Goal: Task Accomplishment & Management: Use online tool/utility

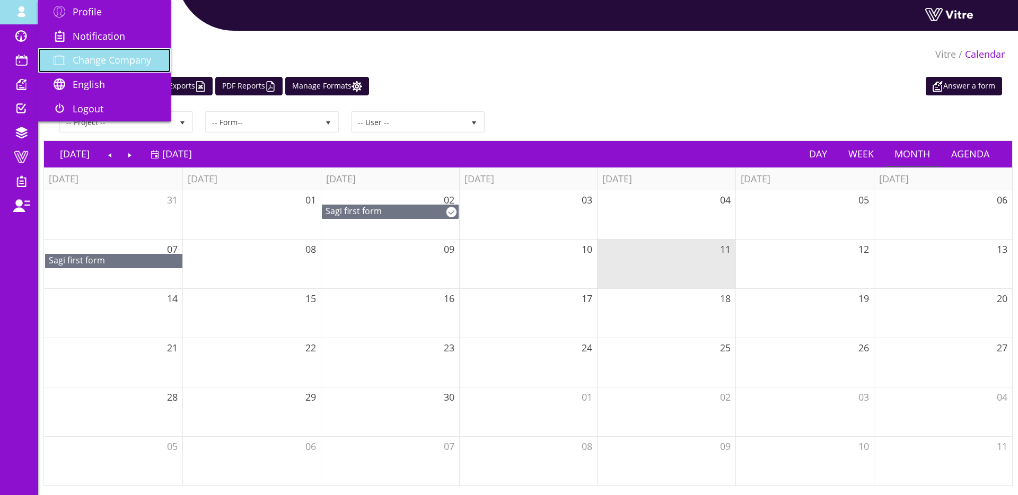
click at [65, 48] on link "Change Company" at bounding box center [104, 60] width 133 height 24
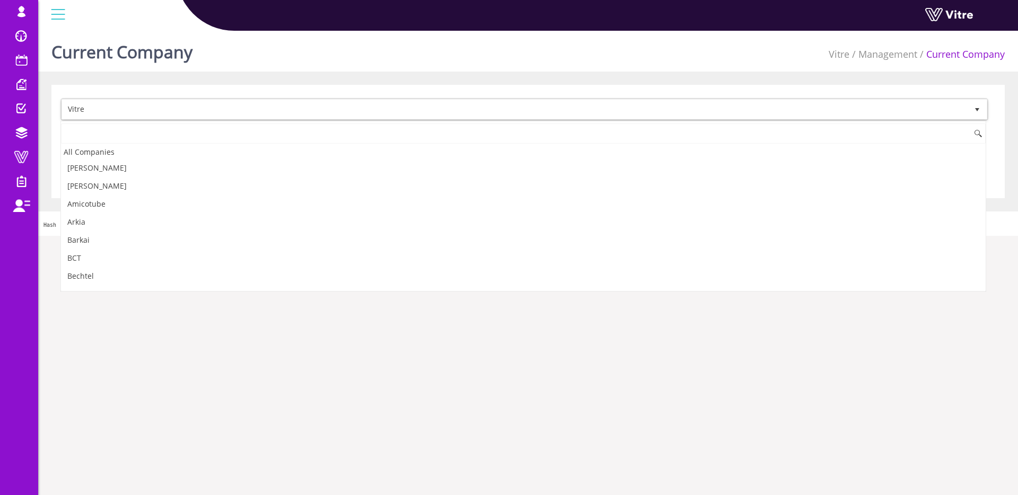
scroll to position [1421, 0]
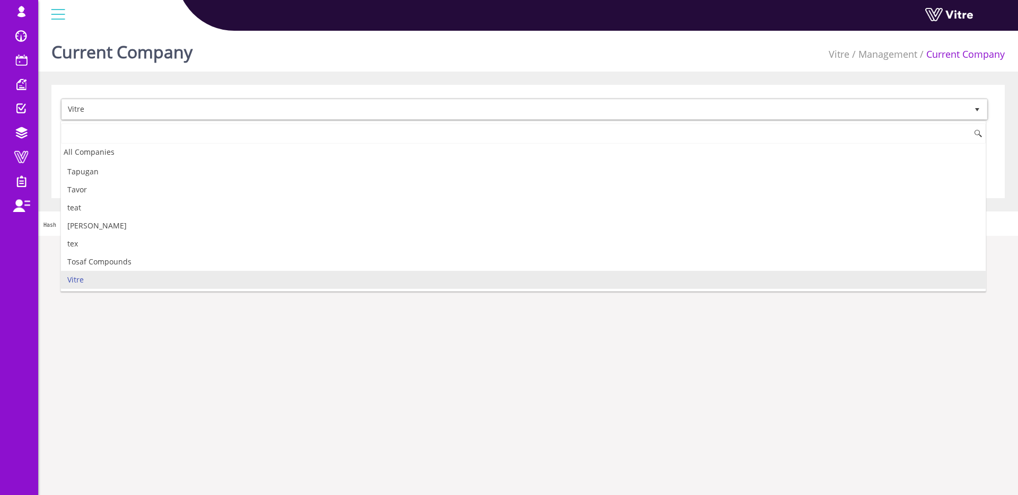
type input "s"
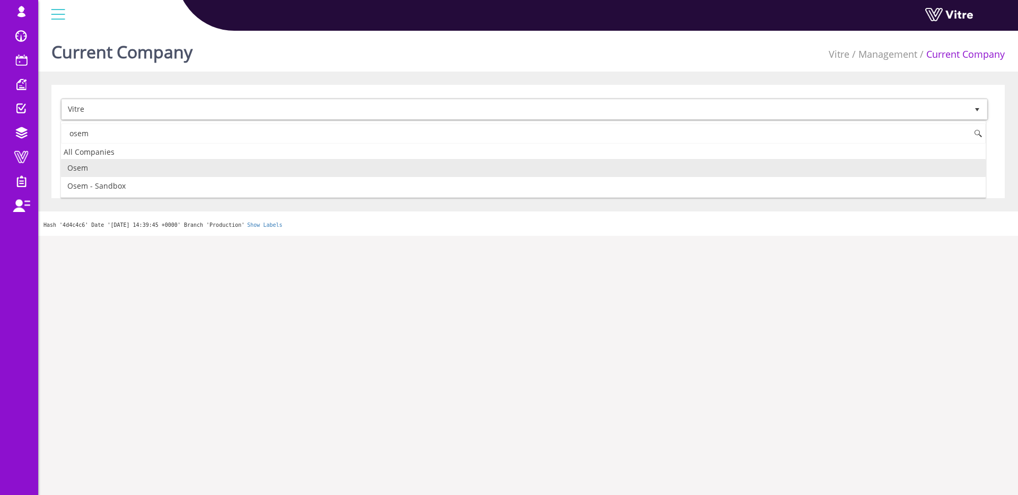
scroll to position [0, 0]
click at [135, 175] on li "Osem" at bounding box center [523, 168] width 925 height 18
type input "osem"
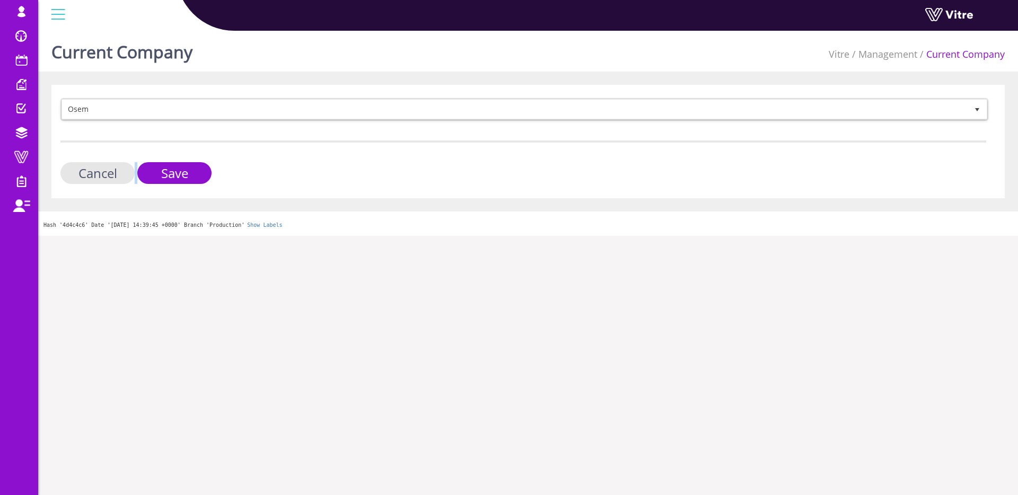
click at [136, 176] on div "Cancel Save" at bounding box center [523, 173] width 926 height 22
click at [149, 172] on input "Save" at bounding box center [174, 173] width 74 height 22
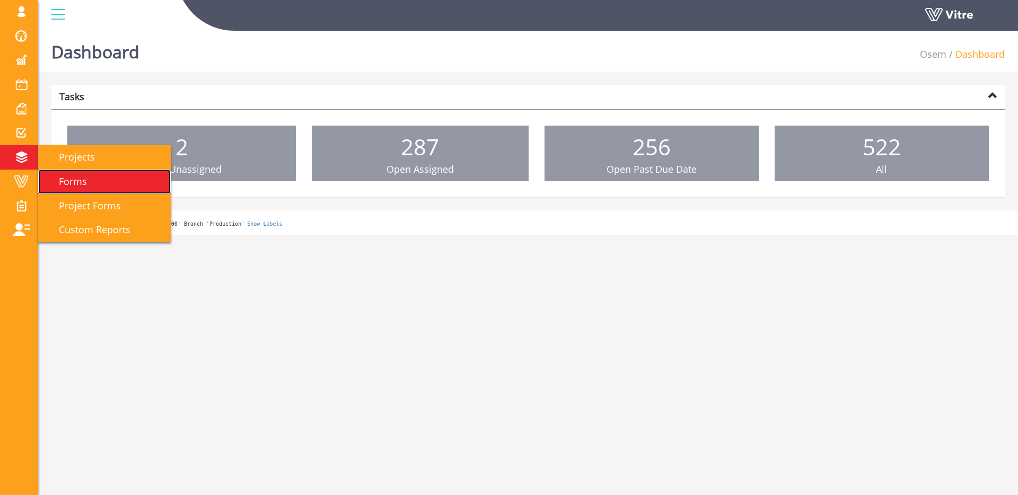
click at [75, 180] on span "Forms" at bounding box center [66, 181] width 41 height 13
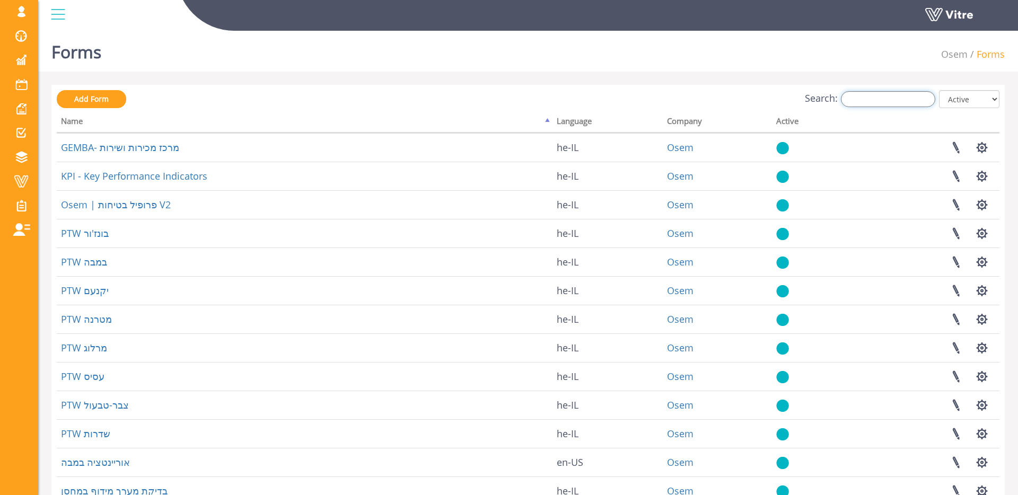
click at [873, 93] on input "Search:" at bounding box center [888, 99] width 94 height 16
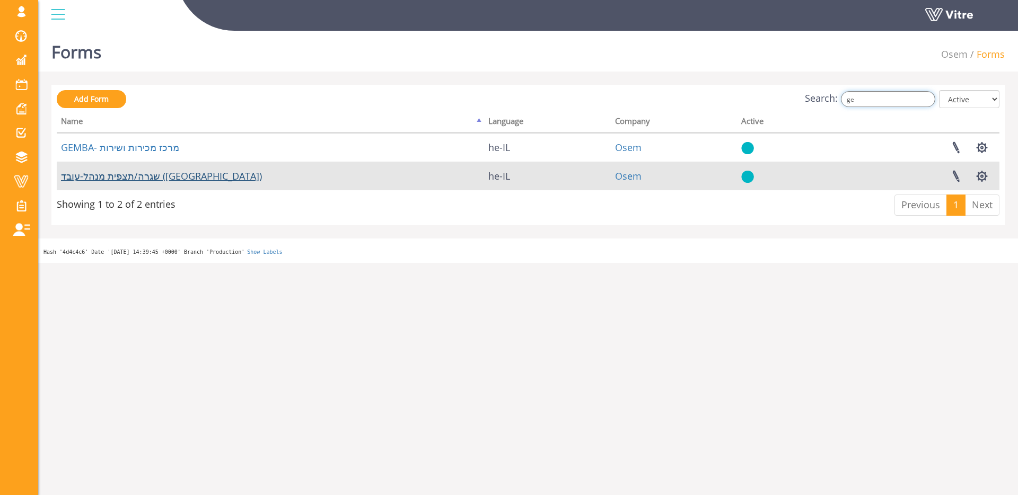
type input "ge"
click at [164, 178] on link "שגרה/תצפית מנהל-עובד ([GEOGRAPHIC_DATA])" at bounding box center [161, 176] width 201 height 13
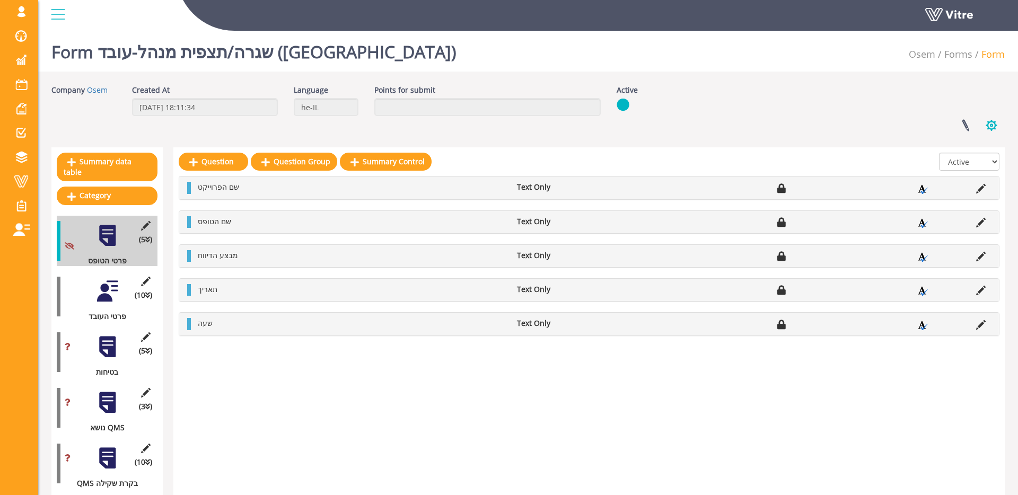
click at [988, 123] on button "button" at bounding box center [992, 125] width 27 height 28
click at [921, 107] on div "Company Osem Created At [DATE] 18:11:34 Language he-IL Points for submit Active…" at bounding box center [528, 112] width 970 height 55
click at [958, 125] on link at bounding box center [966, 125] width 27 height 28
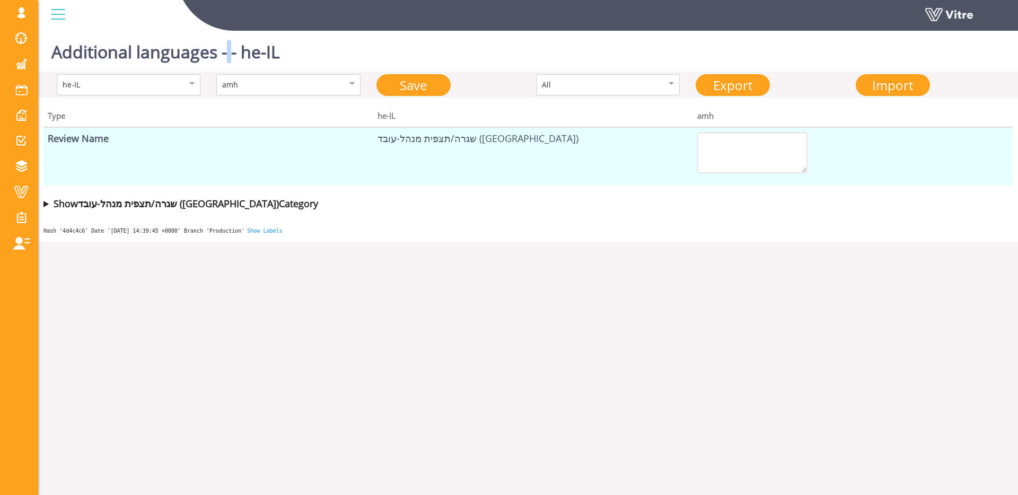
click at [229, 52] on h1 "Additional languages - - he-IL" at bounding box center [165, 49] width 229 height 45
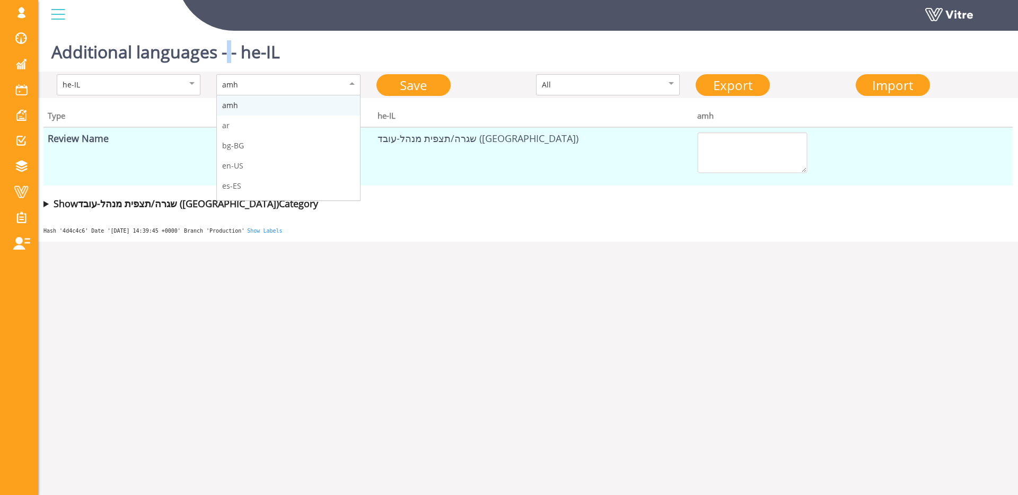
click at [297, 94] on div "amh amh ar bg-BG en-US es-ES fr-FR hi hu-HU it-IT ka nl-NL pl-PL pt-PT ro ru-RU…" at bounding box center [288, 84] width 144 height 21
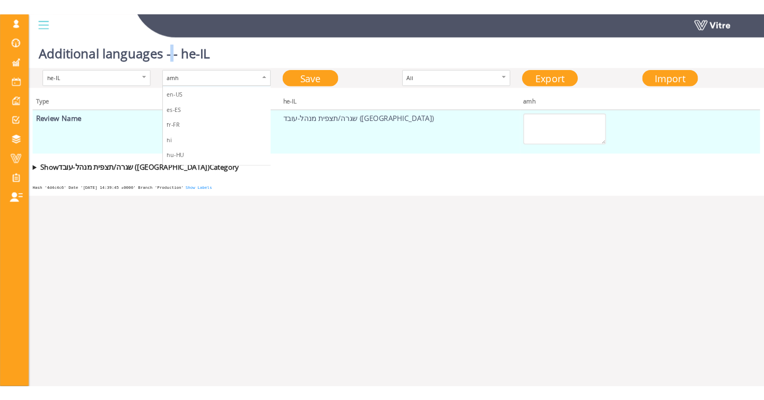
scroll to position [59, 0]
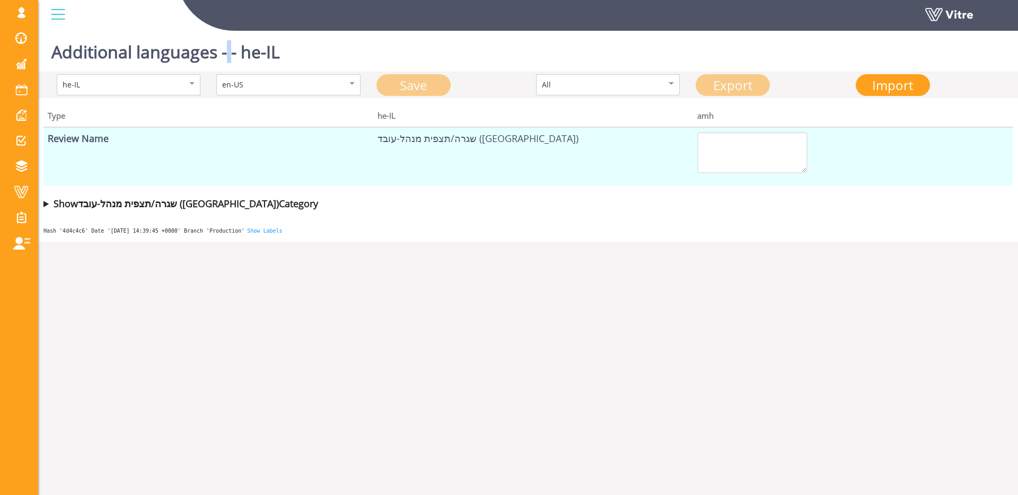
type textarea "Gemba"
type textarea "Form details"
type textarea "Time"
type textarea "Form name"
type textarea "Date"
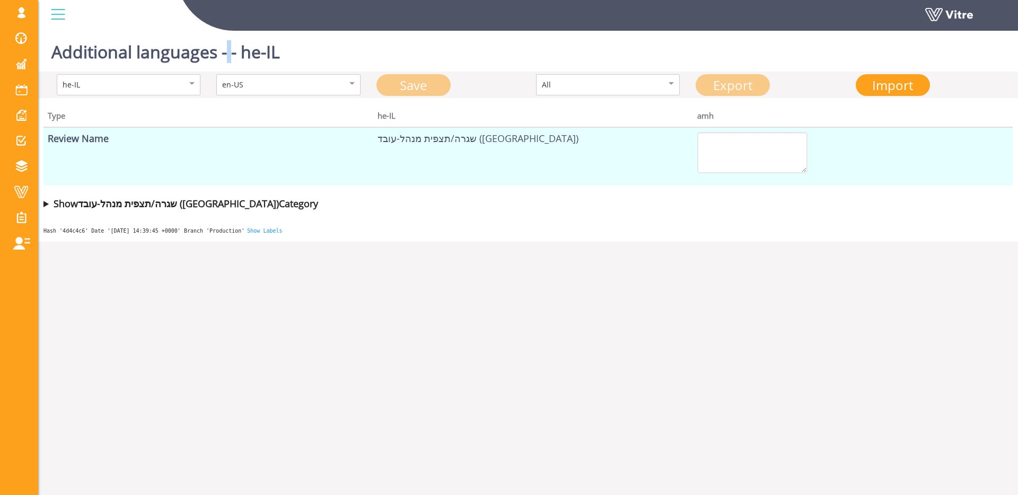
type textarea "Report submitter"
type textarea "Project name"
type textarea "Employee Details"
type textarea "Department where Gemba is performed"
type textarea "Exact description of area/sector"
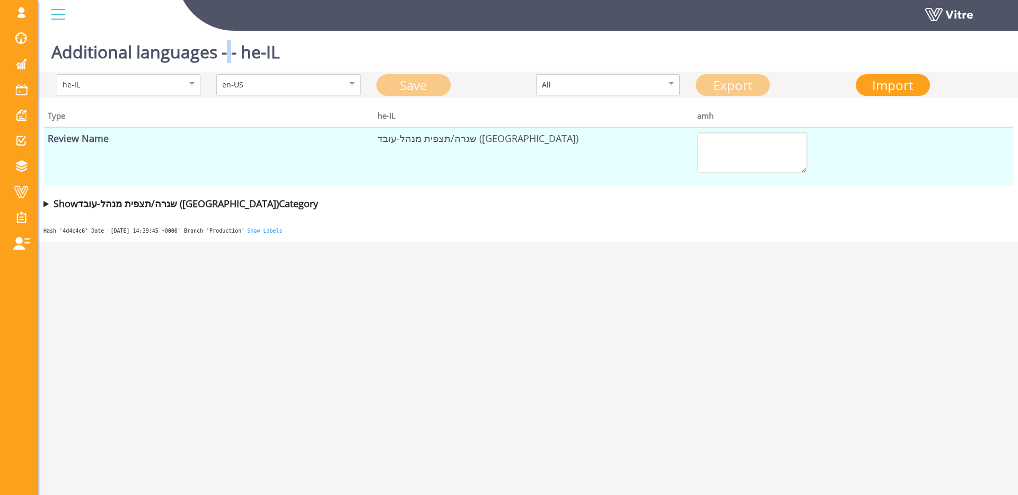
type textarea "Shift"
type textarea "Morning"
type textarea "Afternoon"
type textarea "Night"
type textarea "What is the Gemba domain?"
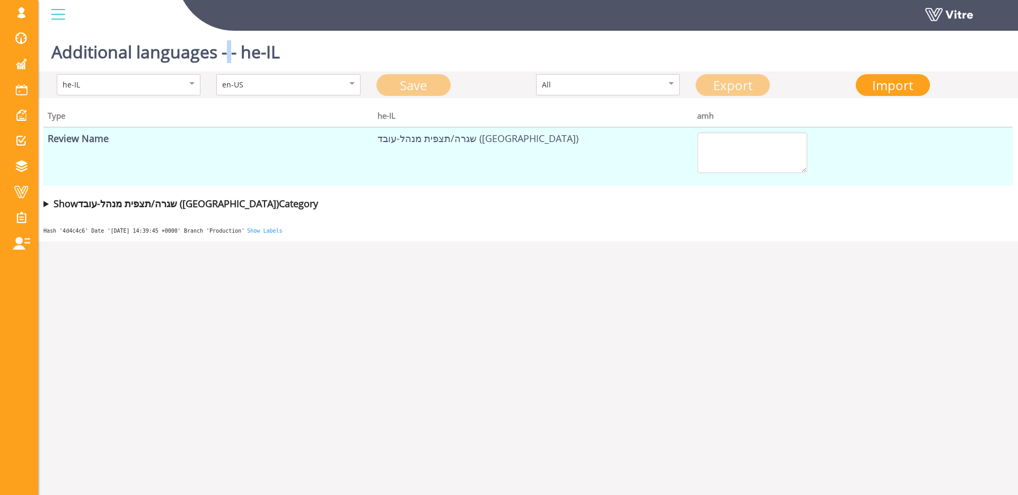
type textarea "To complete the process - scroll Right to the next tab"
type textarea "Name of employee who underwent Gemba or name/ID of contractor"
type textarea "Employee's department"
type textarea "Phone"
type textarea "Employee manager"
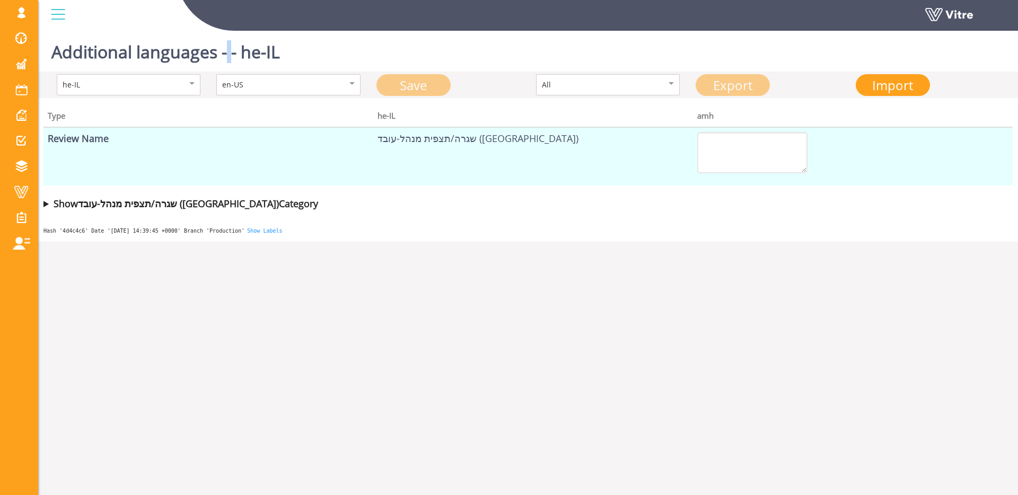
type textarea "Safety"
type textarea "Employee Behaviors"
type textarea "What behaviors were observed?"
type textarea "Are the observed behaviors correct?"
type textarea "Notes:"
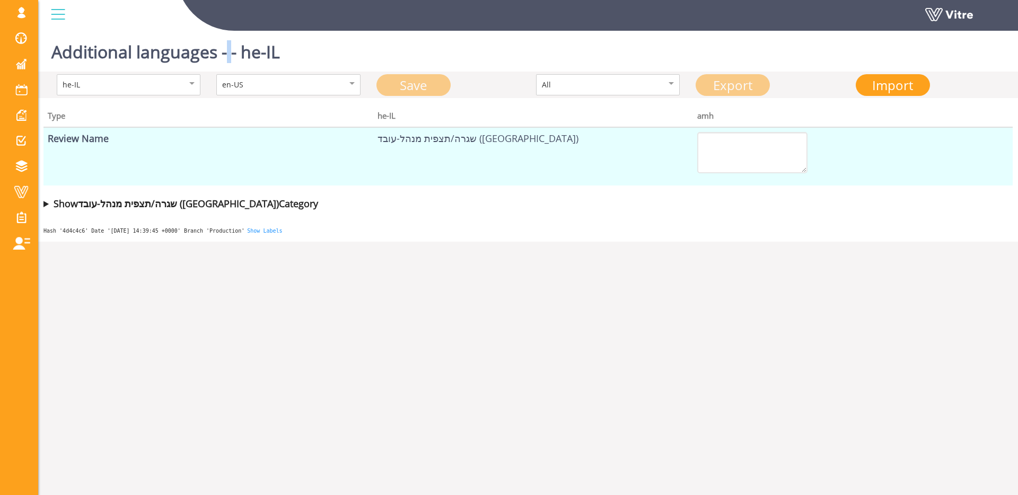
type textarea "Gemba topic"
type textarea "Photo upload"
type textarea "If the Gemba includes an additional topic, press the "Add+" button"
type textarea "Type of Routine"
type textarea "Employee Manager Observation"
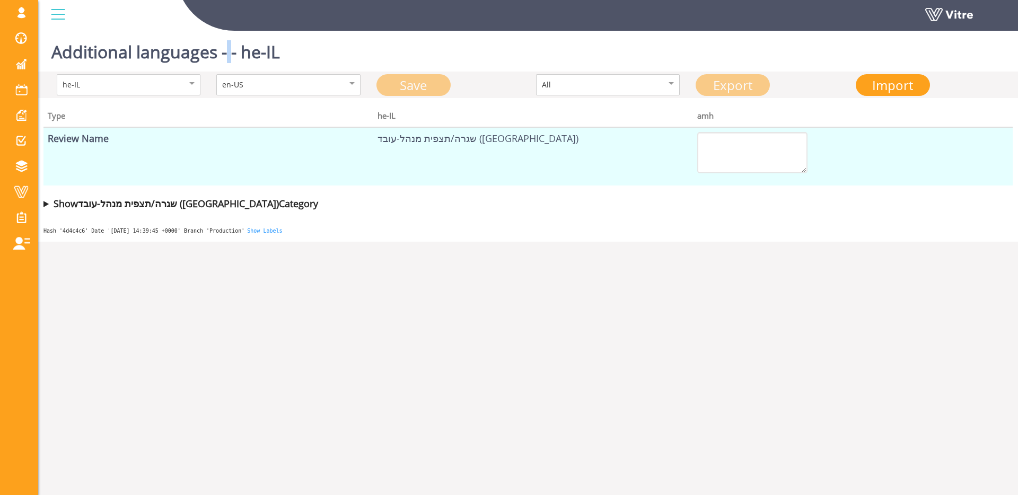
type textarea "Weekly Routine of a Manager"
type textarea "Safety"
type textarea "Employee Behaviors"
type textarea "To complete the process - scroll Right to the next tab"
type textarea "GMP"
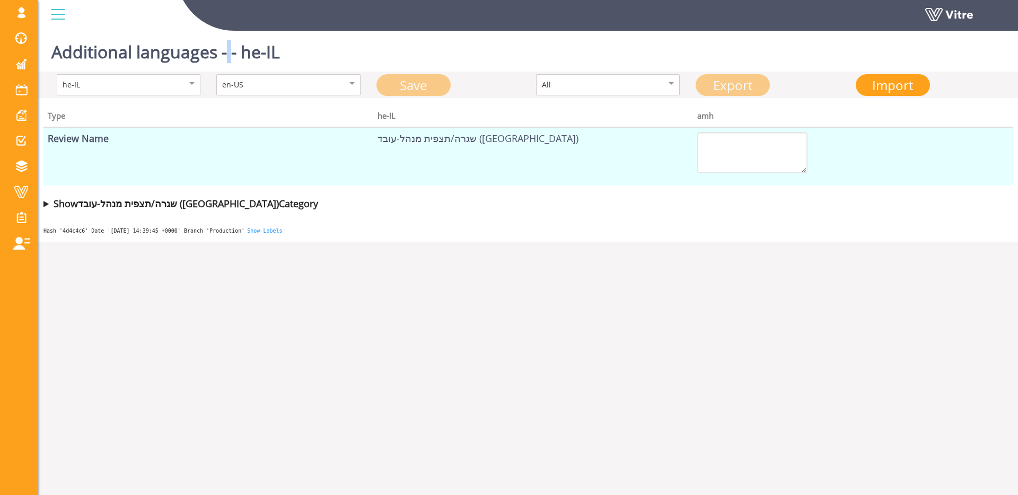
type textarea "QMS"
type textarea "Sensory"
type textarea "Environmental Quality"
type textarea "When working with hazardous materials, safety glasses and gloves must be worn. …"
type textarea "Smart and non-wasteful use of energy and water"
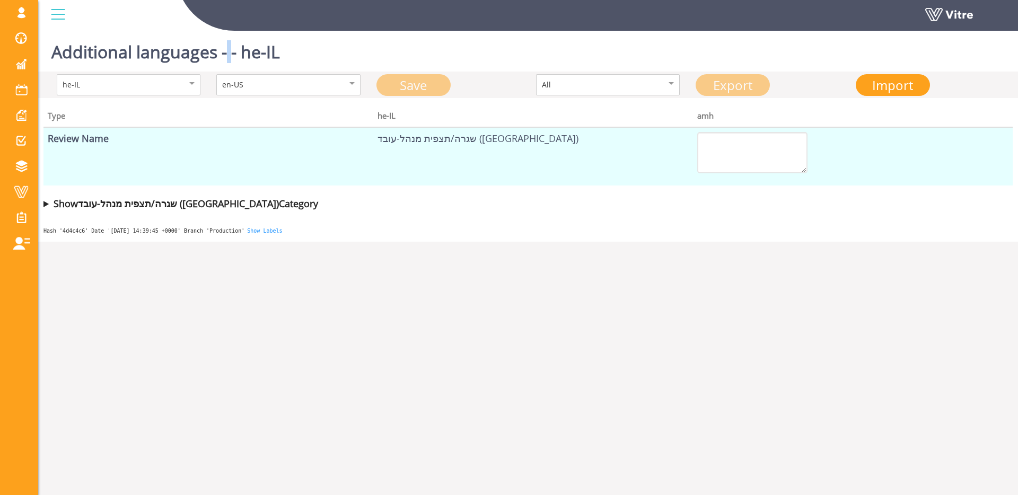
type textarea "Correct waste separation by colors"
type textarea "Photo upload - multiple photos can be added"
type textarea "Notes"
type textarea "To complete the process - scroll Right to the next tab"
type textarea "Employee Behaviors"
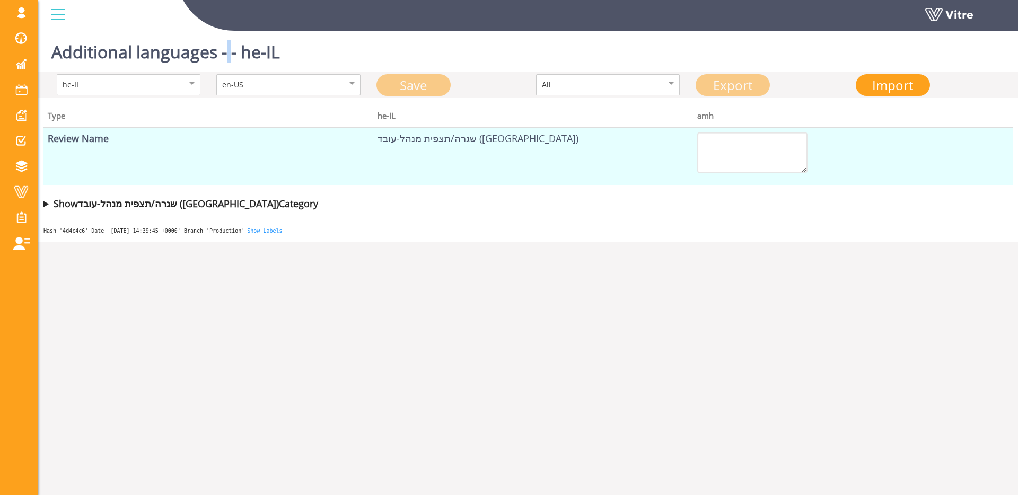
type textarea "What is the Gemba topic?"
type textarea "Employee Behaviors"
type textarea "Work process"
type textarea "Is the behavior/work process correct?"
type textarea "Photo upload - multiple photos can be added"
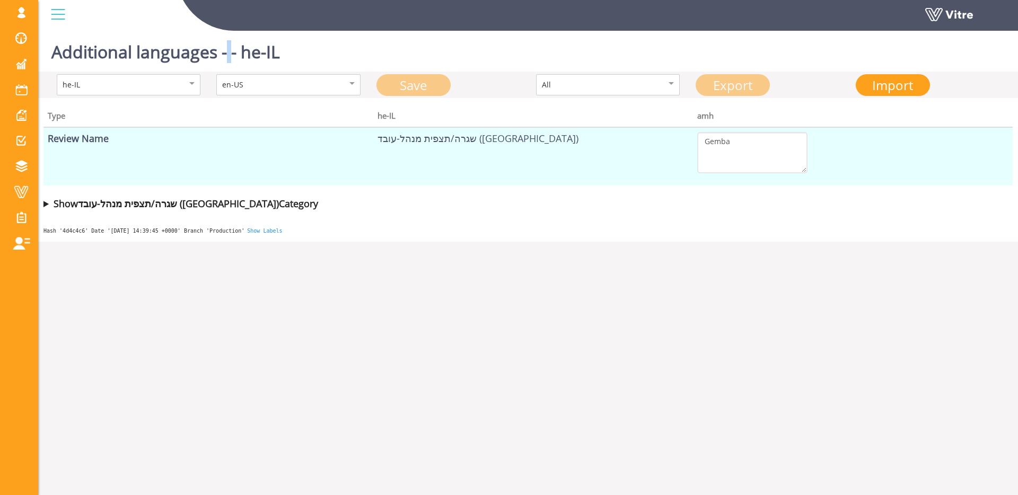
type textarea "Notes"
type textarea "To complete the process - scroll Right to the next tab"
type textarea "Risk Awareness"
type textarea "Ask the employee what could happen to them/to the product? Do they know the ris…"
type textarea "Employee knows the risks"
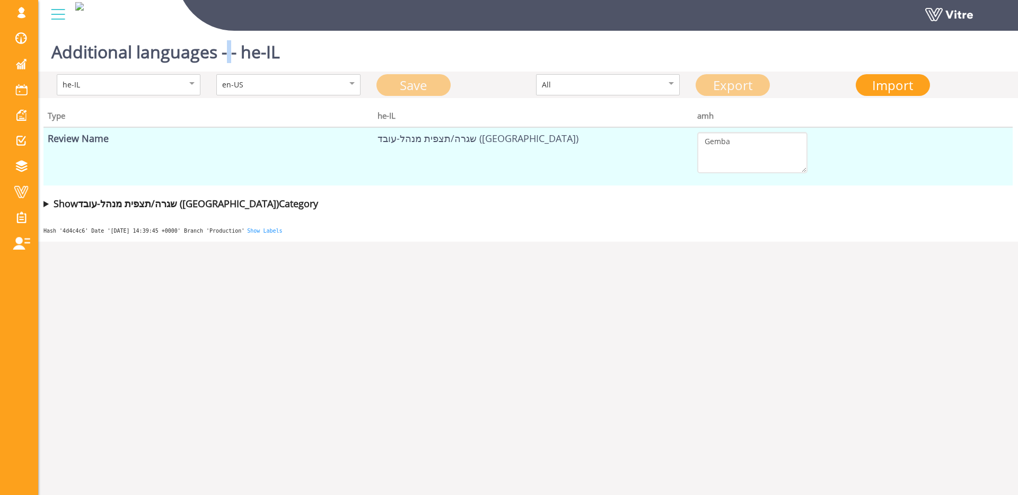
type textarea "Knows most risks"
type textarea "Did not know the risks"
type textarea "What incident/failure could occur?"
type textarea "How can I make your work easier/help you perform it better (operationally too)"
type textarea "Coaching - points for improvement"
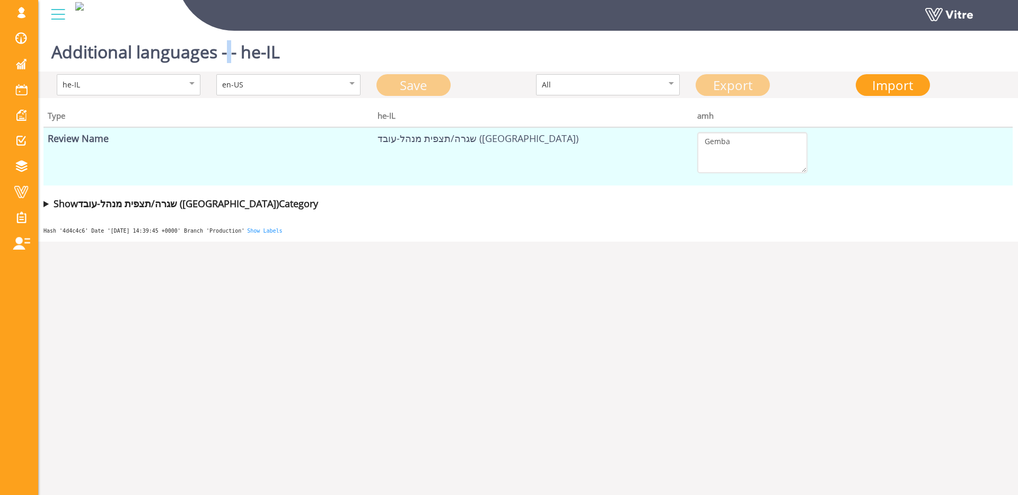
type textarea "Coaching - points to preserve"
type textarea "Thank you very much for your leadership in promoting safety culture :)"
drag, startPoint x: 226, startPoint y: 53, endPoint x: 290, endPoint y: 50, distance: 63.7
click at [230, 53] on h1 "Additional languages - - he-IL" at bounding box center [165, 49] width 229 height 45
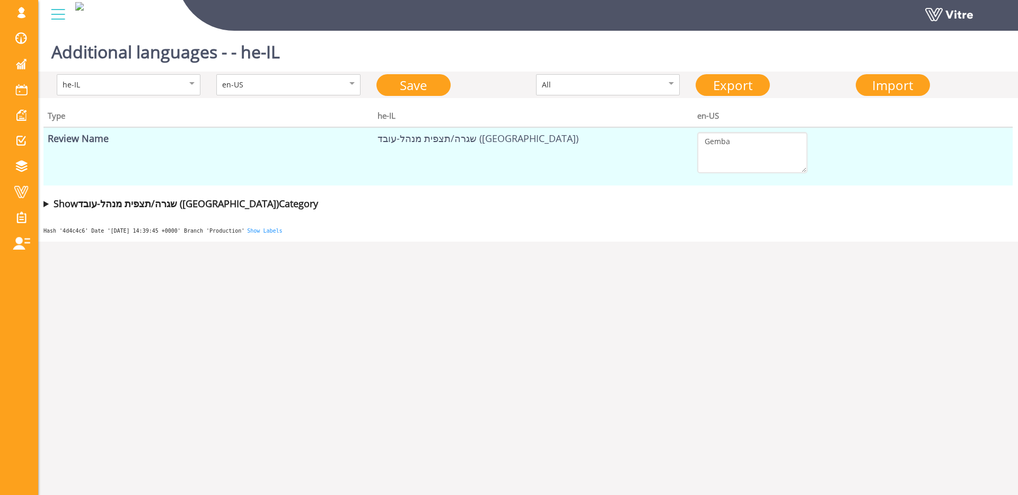
click at [296, 50] on div "Additional languages - - he-IL" at bounding box center [528, 49] width 980 height 45
click at [229, 53] on h1 "Additional languages - - he-IL" at bounding box center [165, 49] width 229 height 45
click at [247, 51] on h1 "Additional languages - - he-IL" at bounding box center [165, 49] width 229 height 45
click at [230, 52] on h1 "Additional languages - - he-IL" at bounding box center [165, 49] width 229 height 45
click at [235, 51] on h1 "Additional languages - - he-IL" at bounding box center [165, 49] width 229 height 45
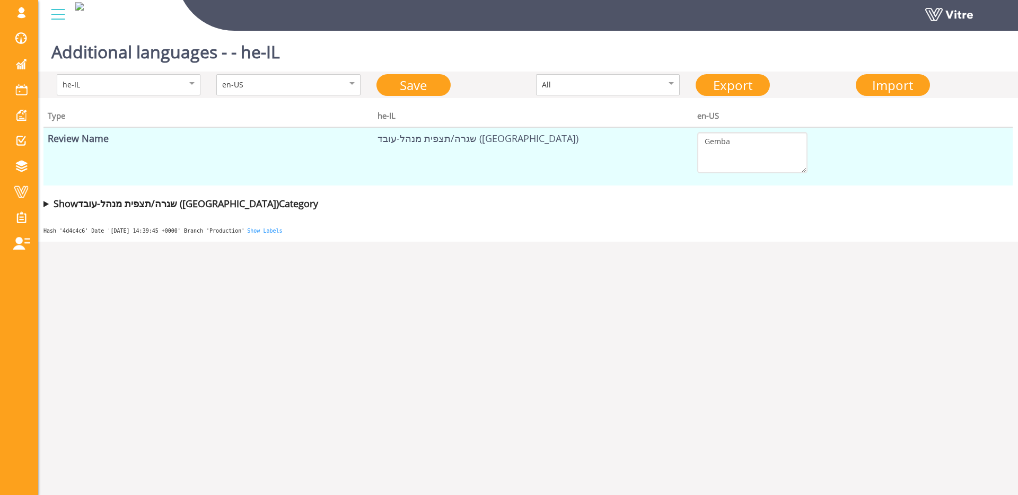
drag, startPoint x: 748, startPoint y: 79, endPoint x: 769, endPoint y: 79, distance: 20.7
click at [748, 79] on link "Export" at bounding box center [733, 85] width 74 height 22
